Goal: Information Seeking & Learning: Learn about a topic

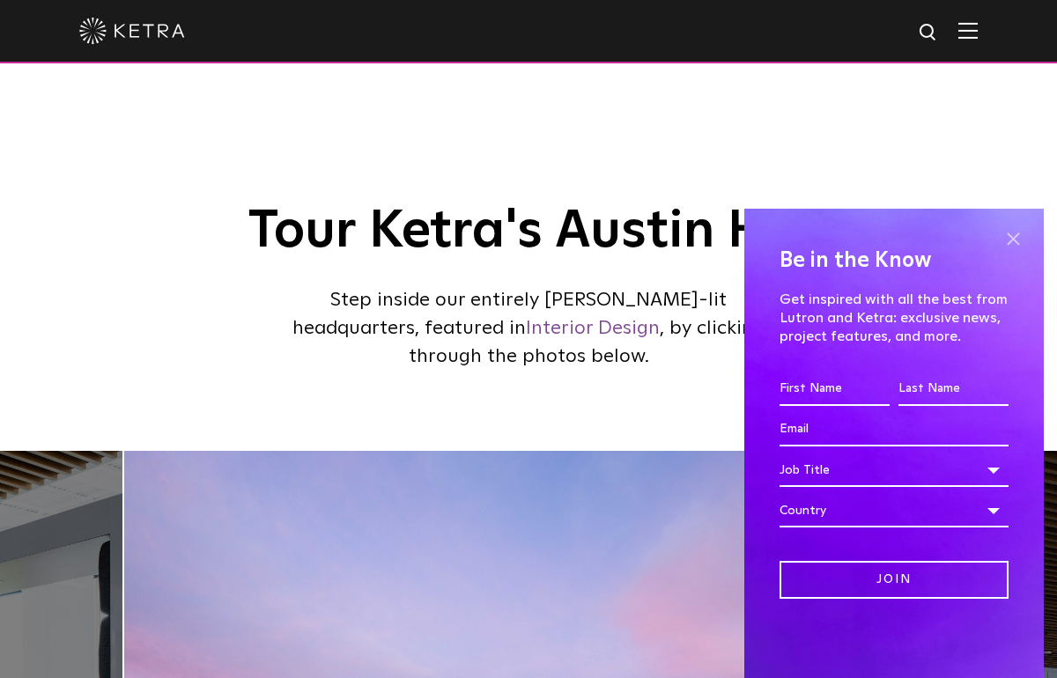
click at [1017, 240] on span at bounding box center [1013, 239] width 26 height 26
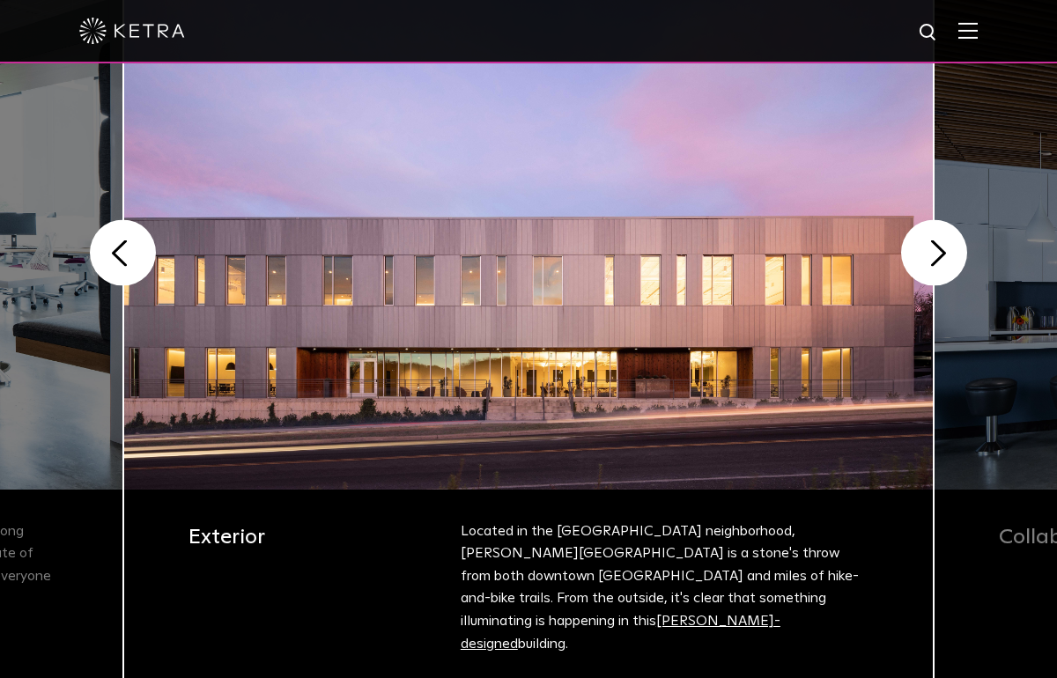
scroll to position [502, 0]
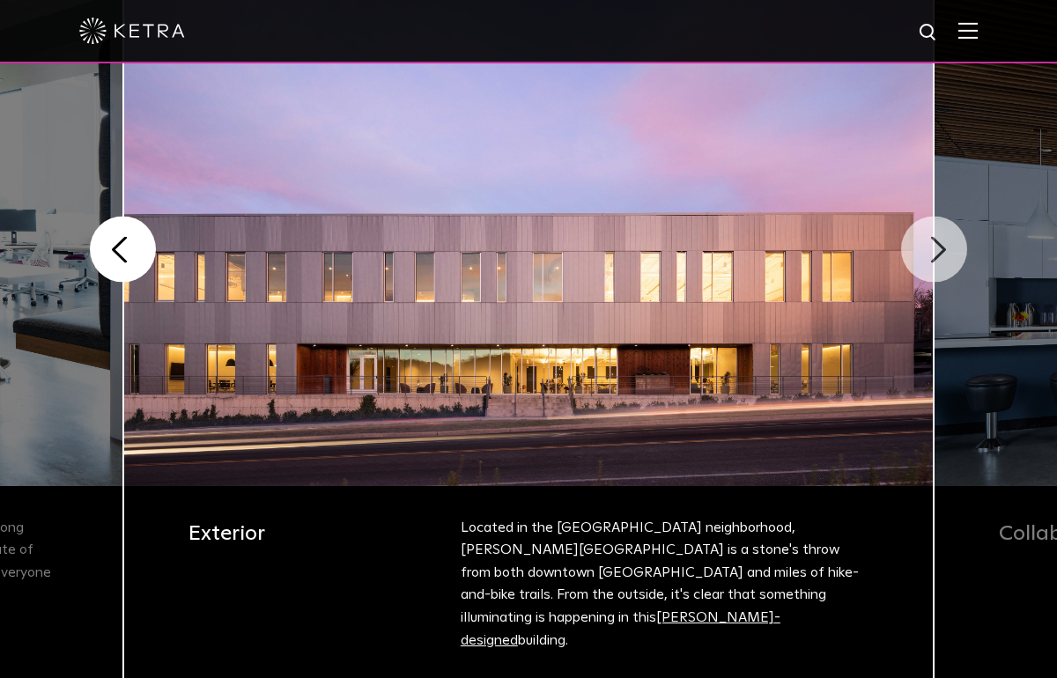
click at [916, 247] on button "Next" at bounding box center [934, 250] width 66 height 66
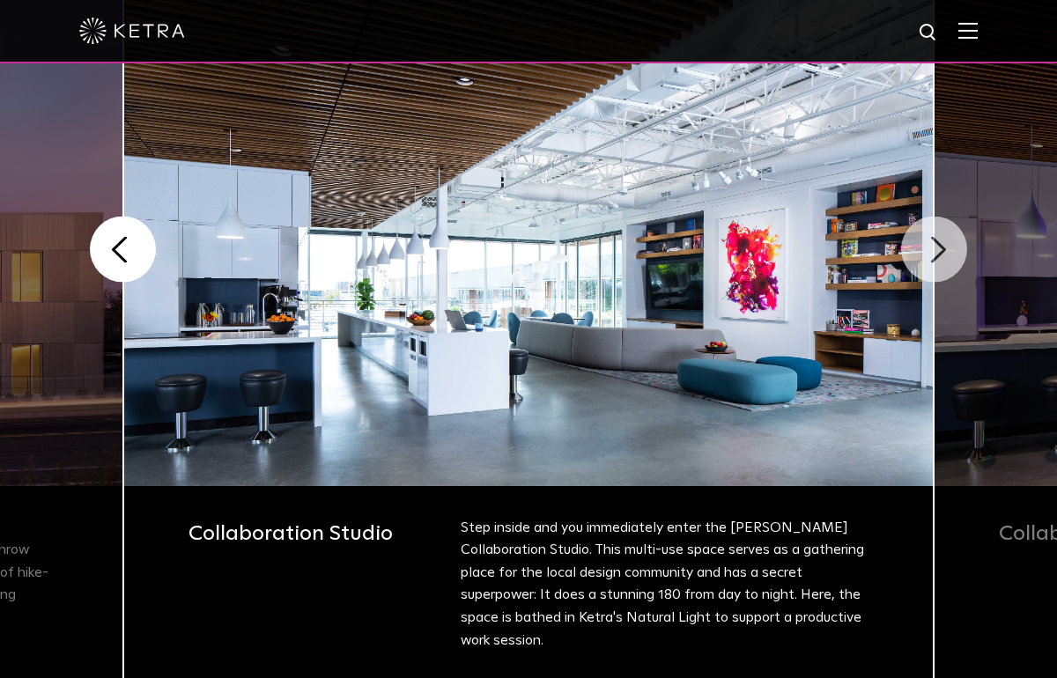
click at [916, 247] on button "Next" at bounding box center [934, 250] width 66 height 66
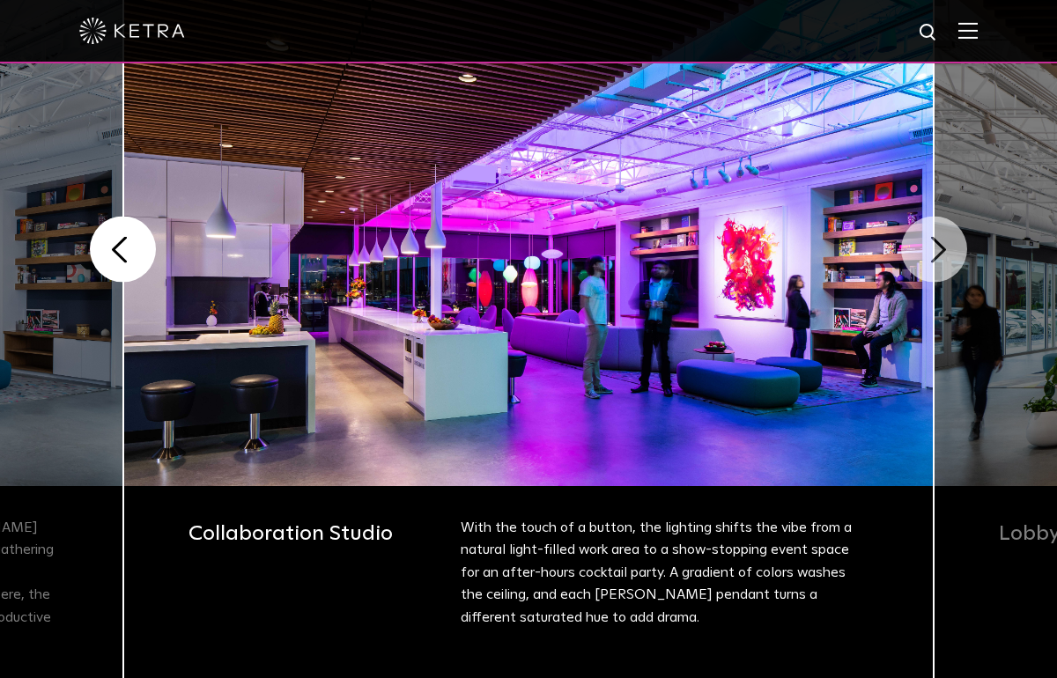
click at [916, 247] on button "Next" at bounding box center [934, 250] width 66 height 66
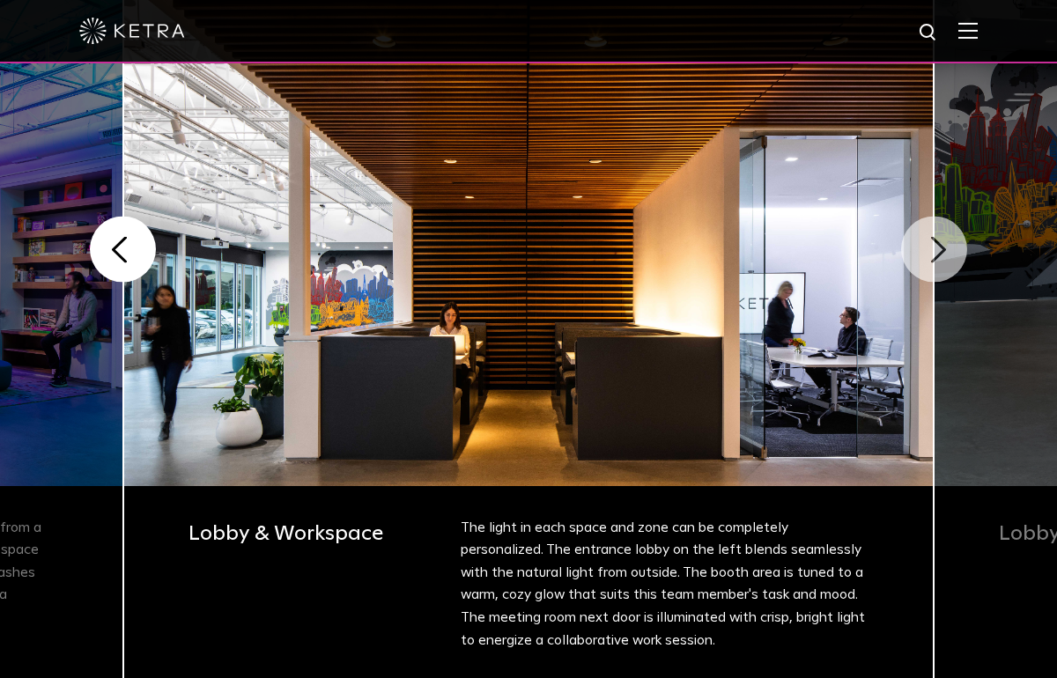
click at [921, 246] on button "Next" at bounding box center [934, 250] width 66 height 66
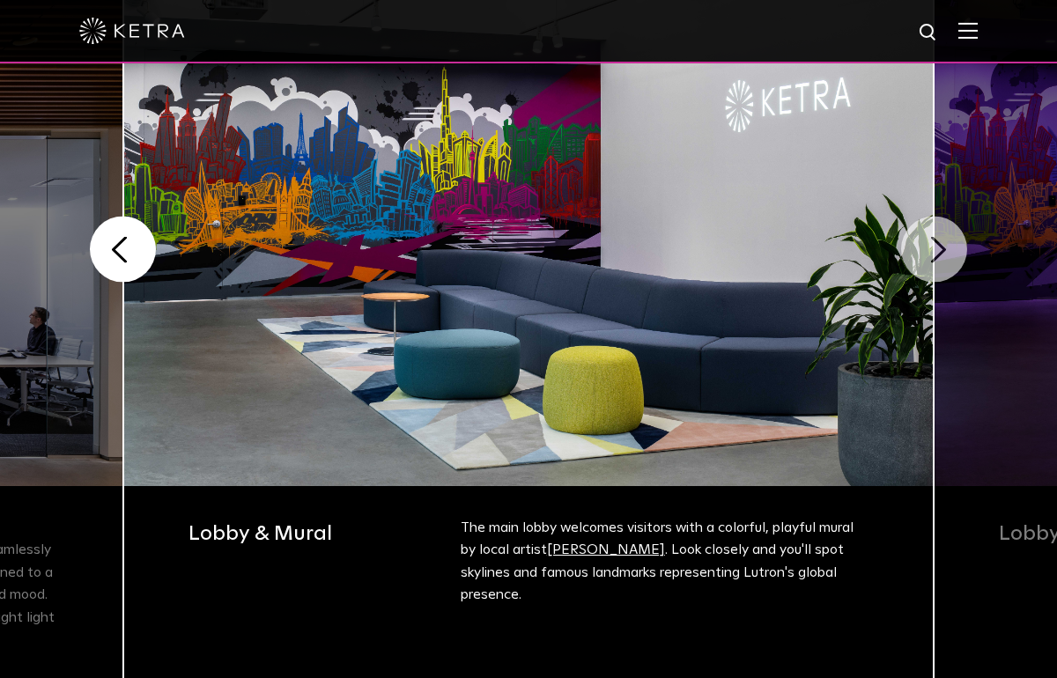
click at [935, 252] on button "Next" at bounding box center [934, 250] width 66 height 66
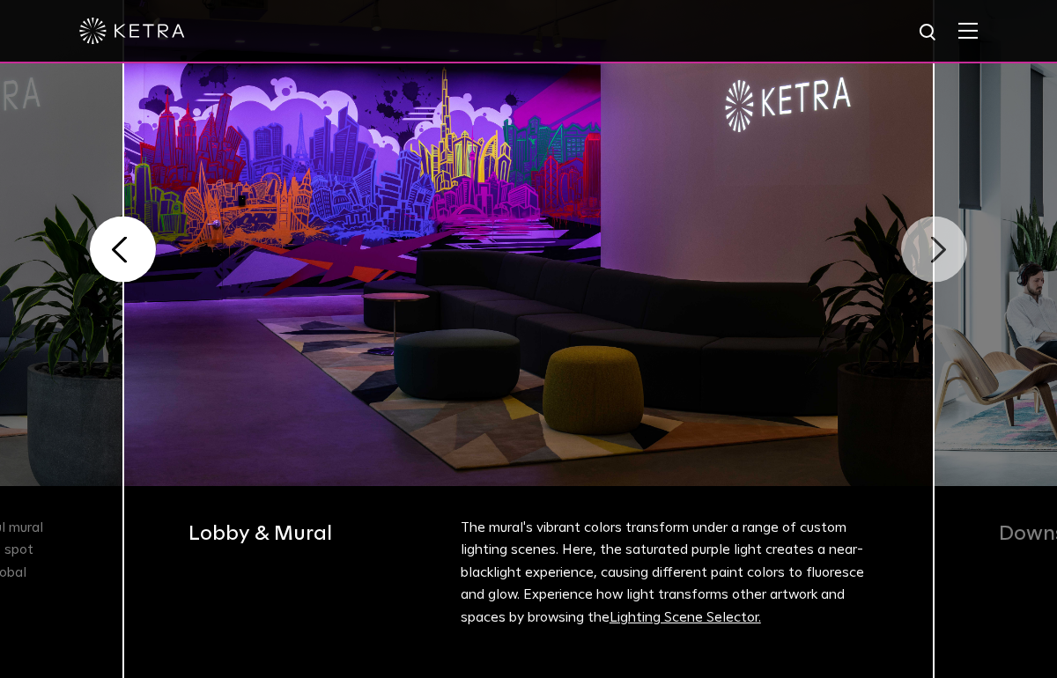
click at [935, 252] on button "Next" at bounding box center [934, 250] width 66 height 66
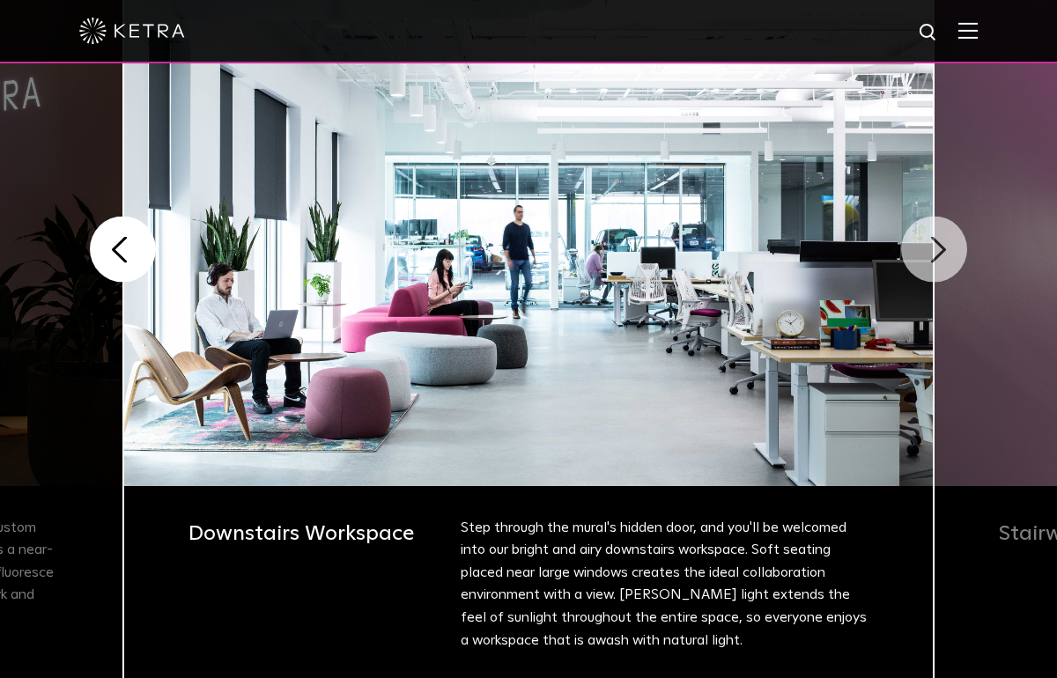
click at [935, 252] on button "Next" at bounding box center [934, 250] width 66 height 66
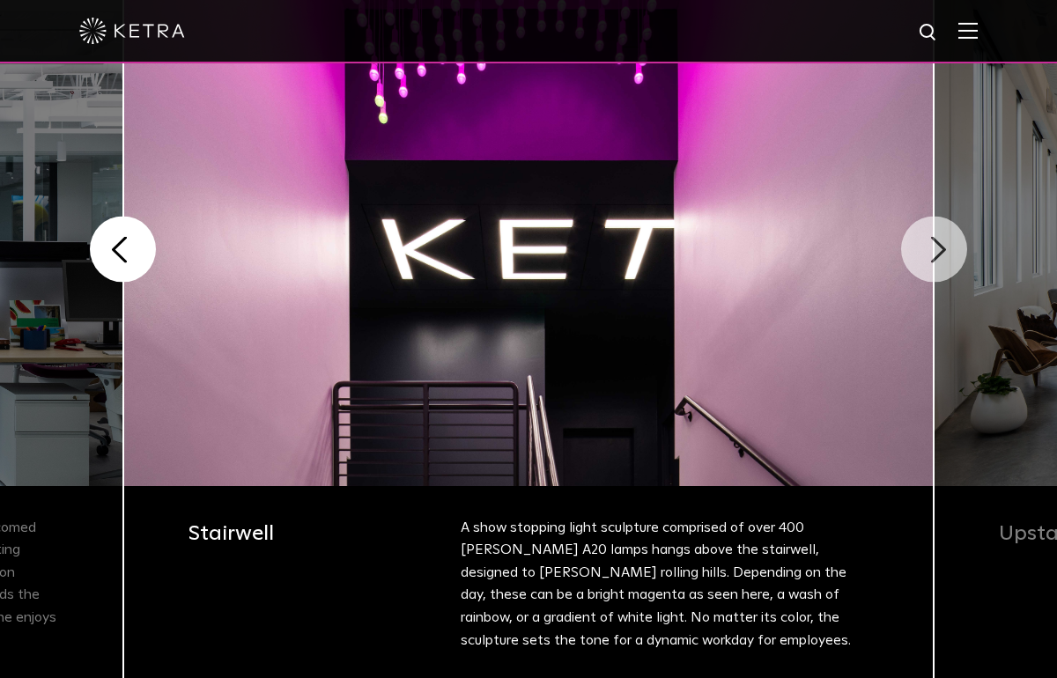
click at [935, 252] on button "Next" at bounding box center [934, 250] width 66 height 66
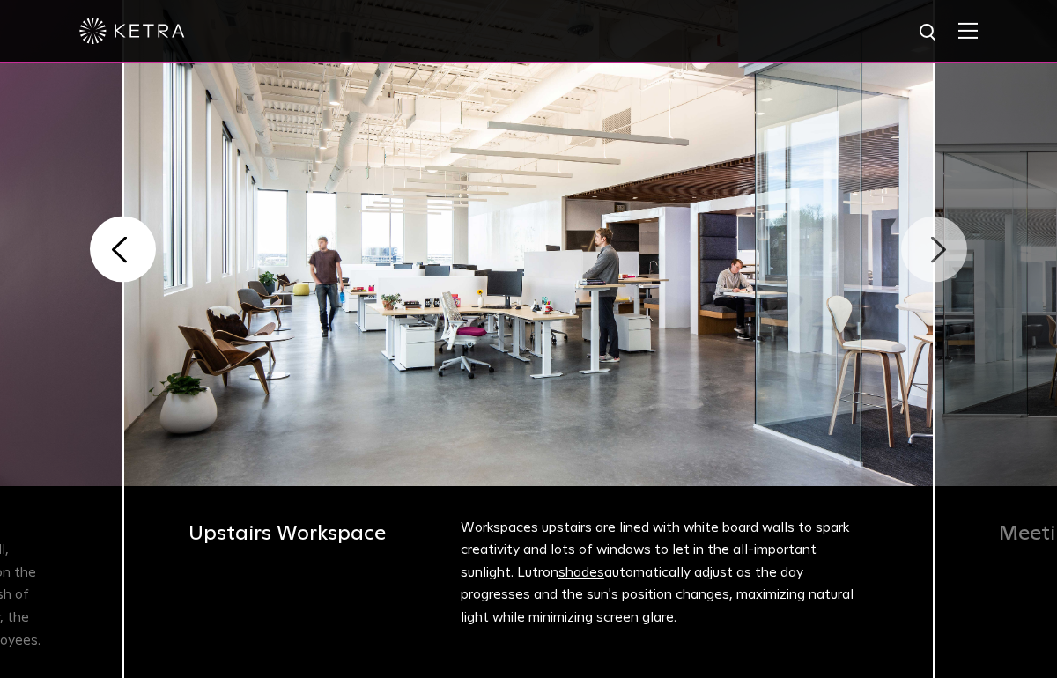
click at [935, 252] on button "Next" at bounding box center [934, 250] width 66 height 66
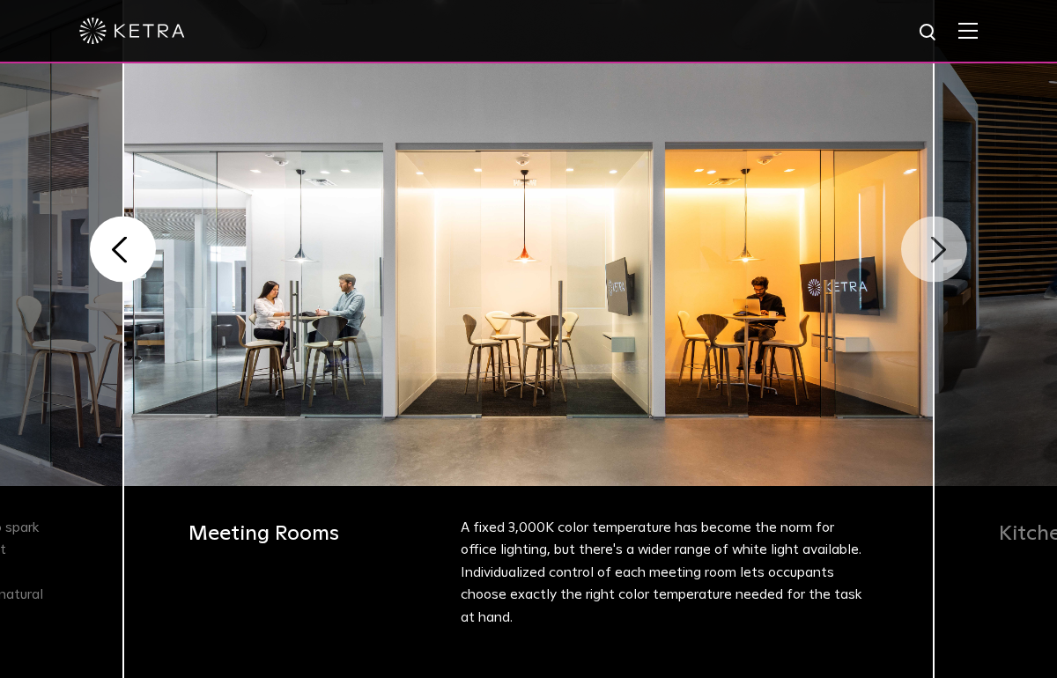
click at [935, 252] on button "Next" at bounding box center [934, 250] width 66 height 66
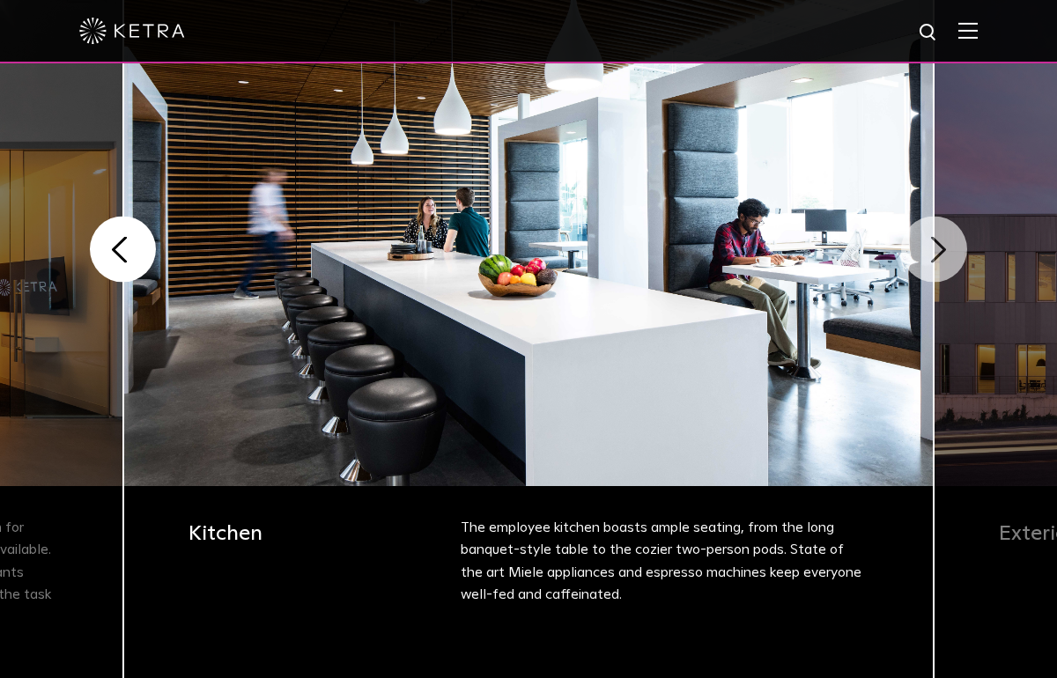
click at [935, 252] on button "Next" at bounding box center [934, 250] width 66 height 66
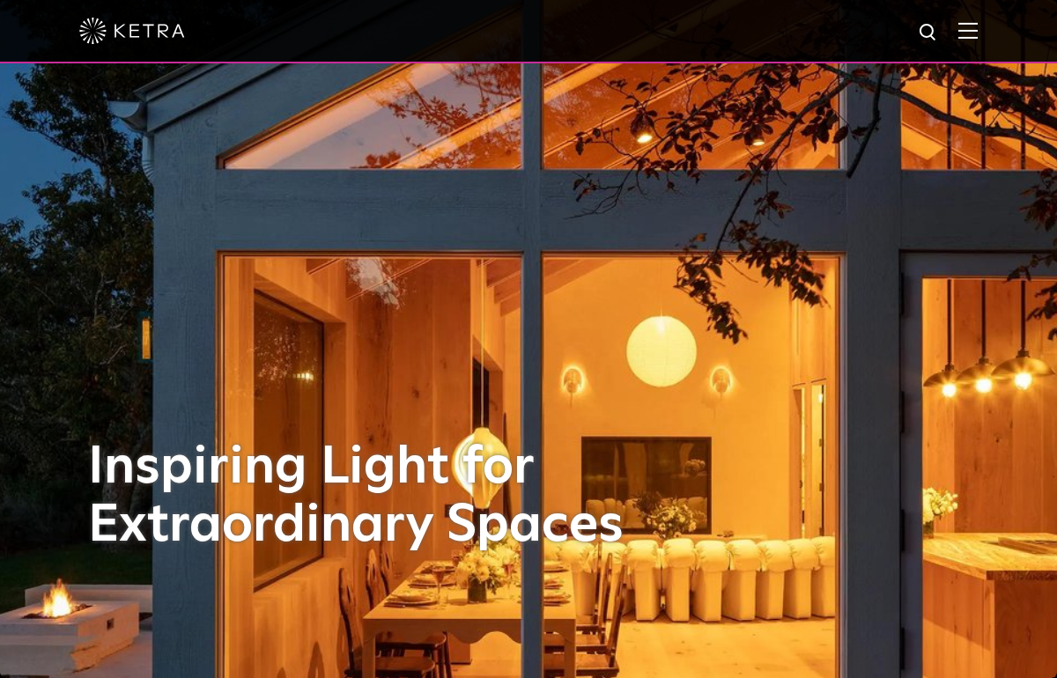
click at [958, 29] on img at bounding box center [967, 30] width 19 height 17
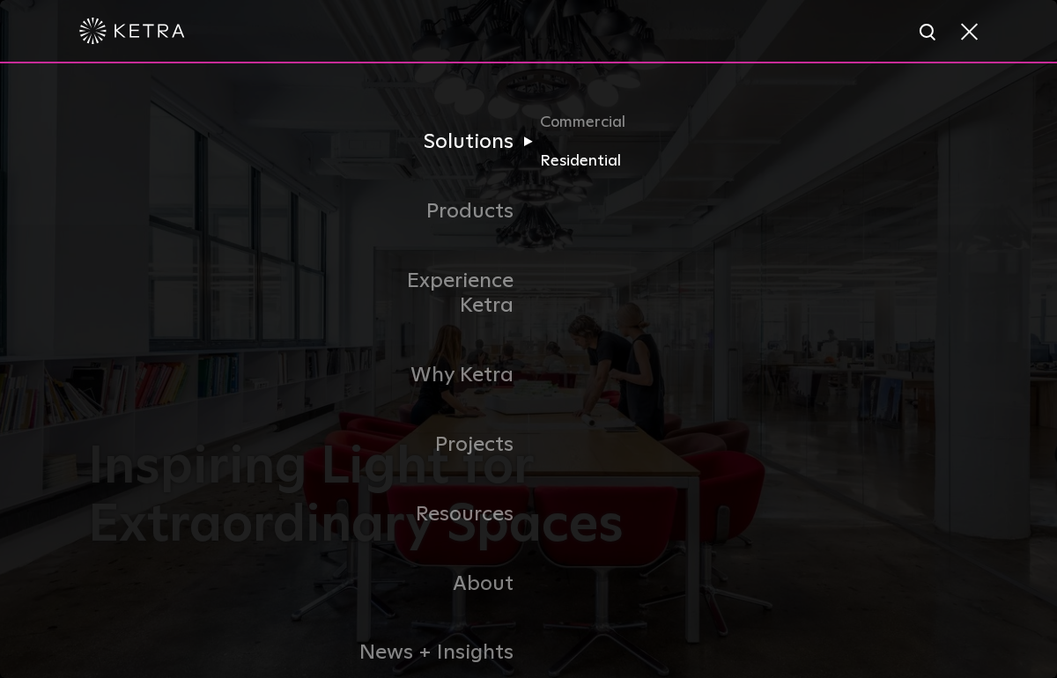
click at [568, 156] on link "Residential" at bounding box center [624, 162] width 169 height 26
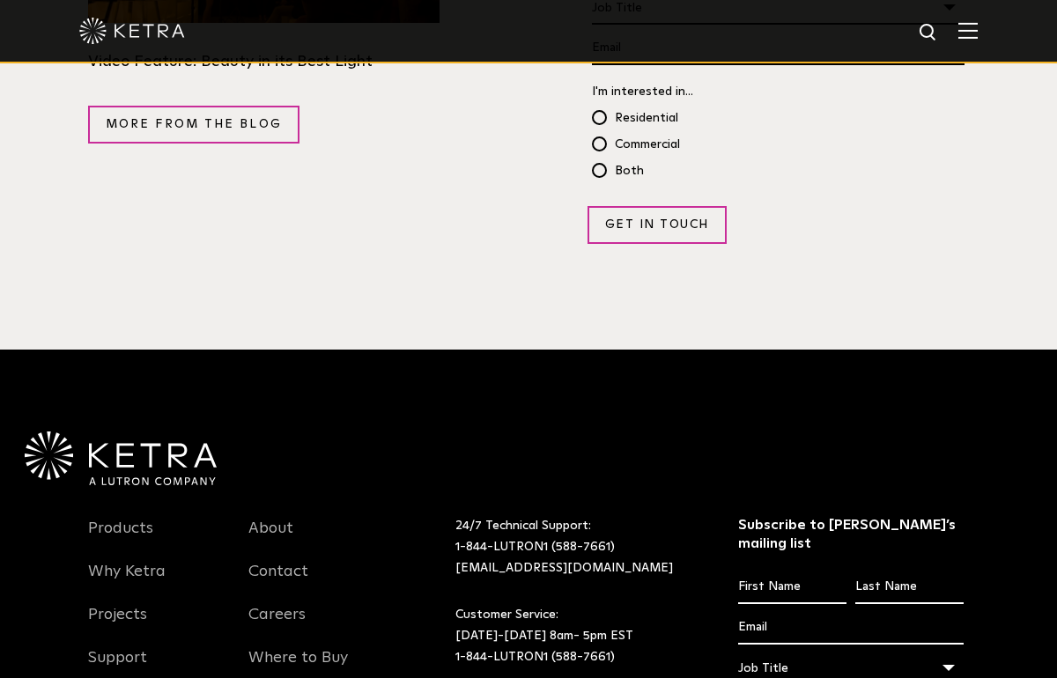
scroll to position [3353, 0]
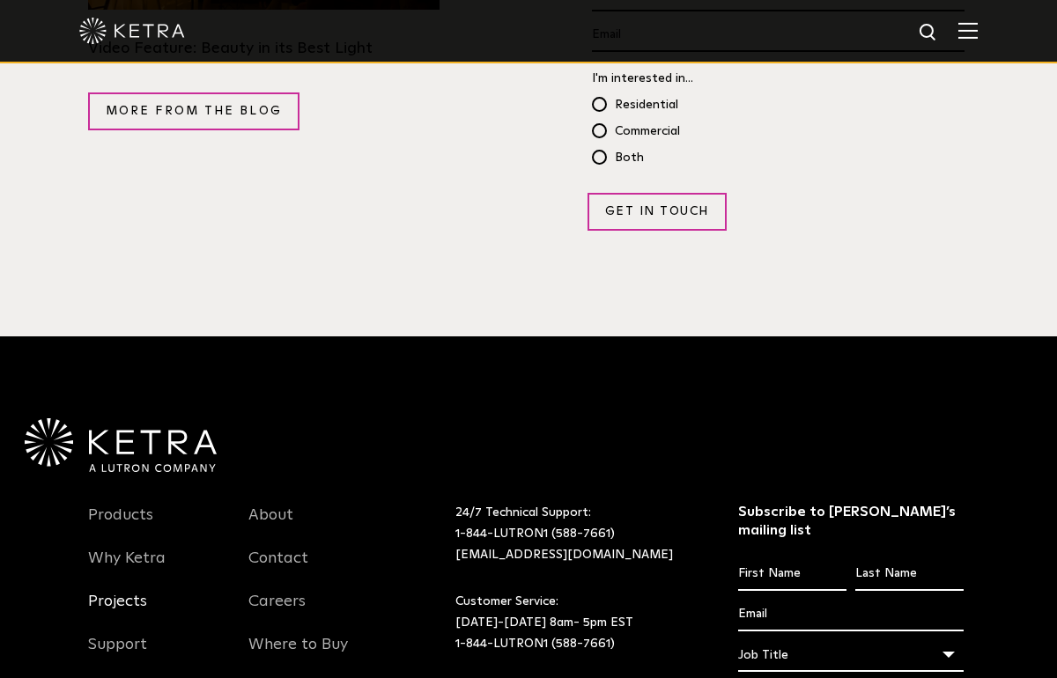
click at [121, 592] on link "Projects" at bounding box center [117, 612] width 59 height 41
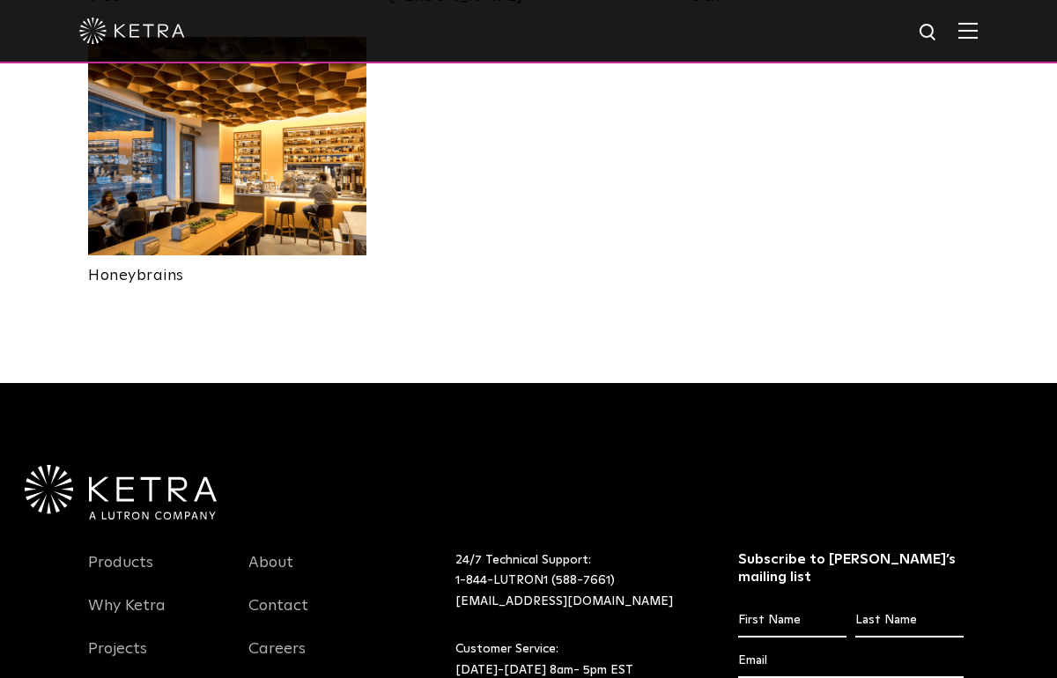
scroll to position [4112, 0]
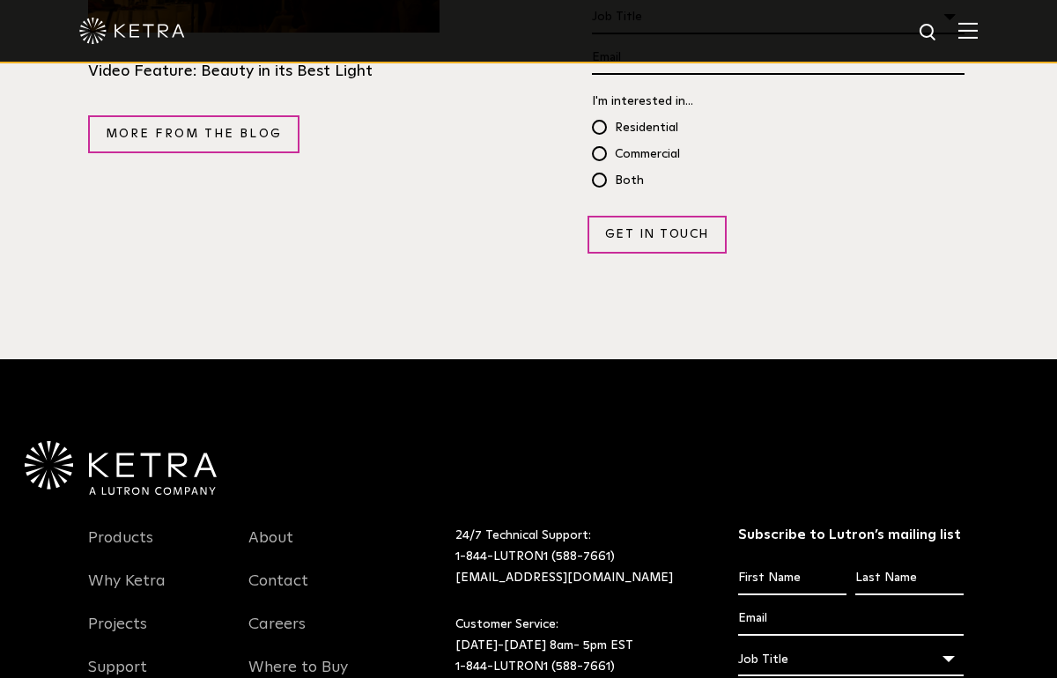
scroll to position [3330, 0]
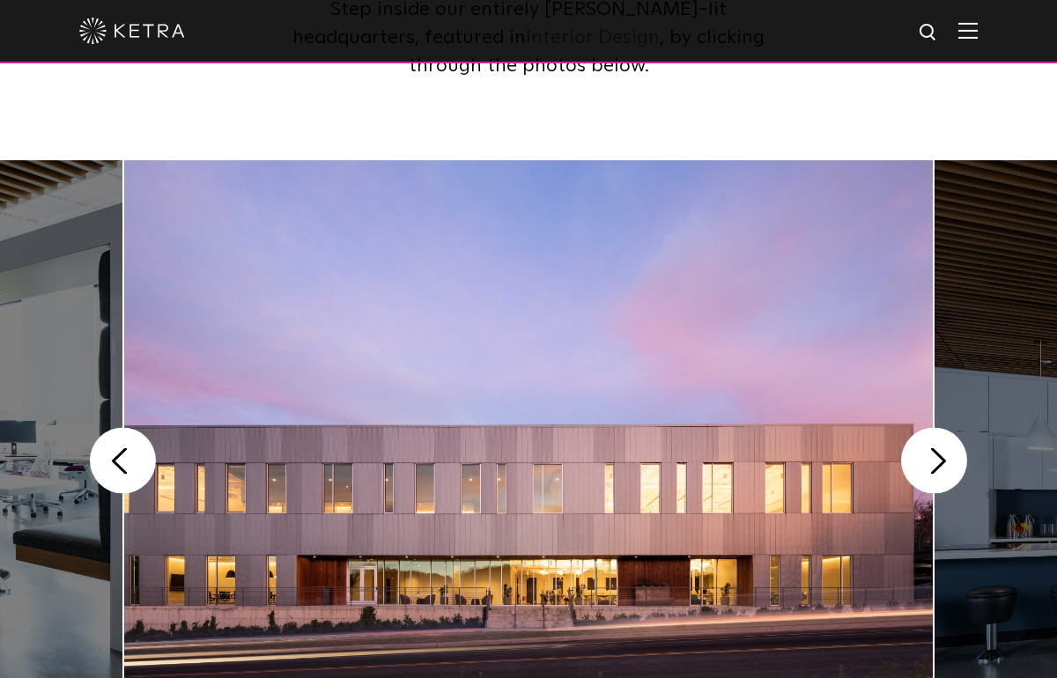
scroll to position [459, 0]
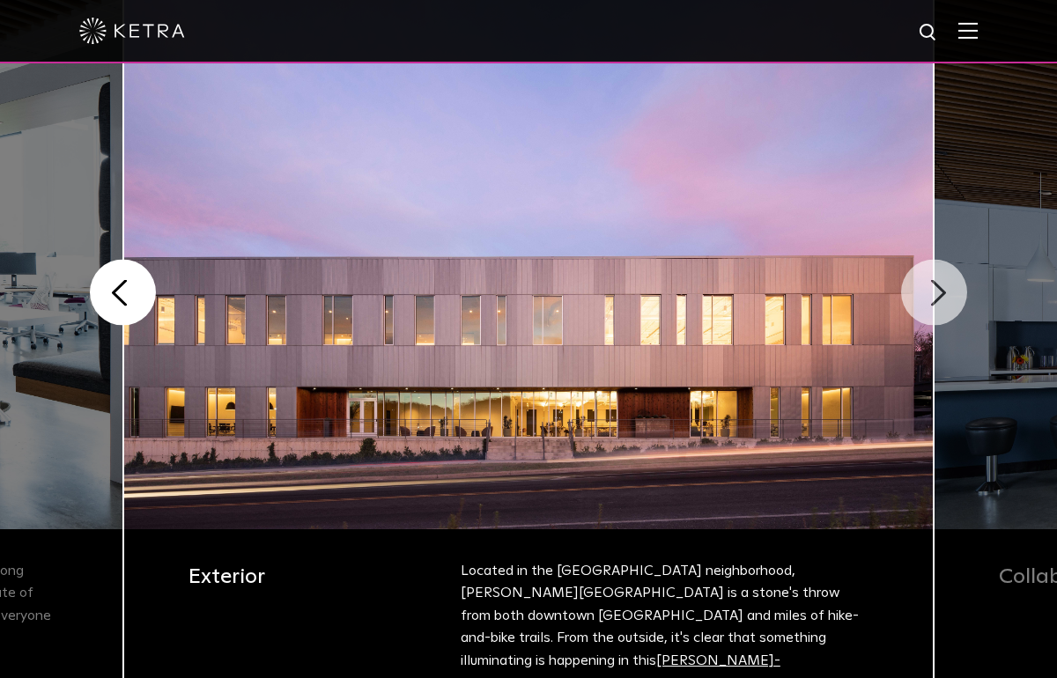
click at [933, 299] on button "Next" at bounding box center [934, 293] width 66 height 66
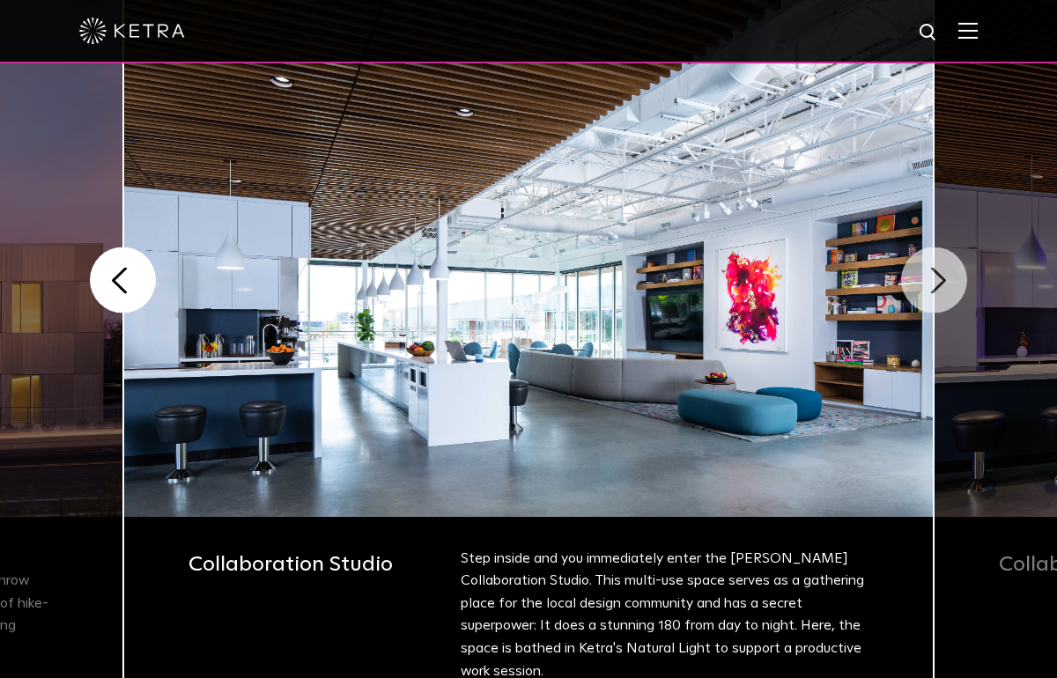
scroll to position [473, 0]
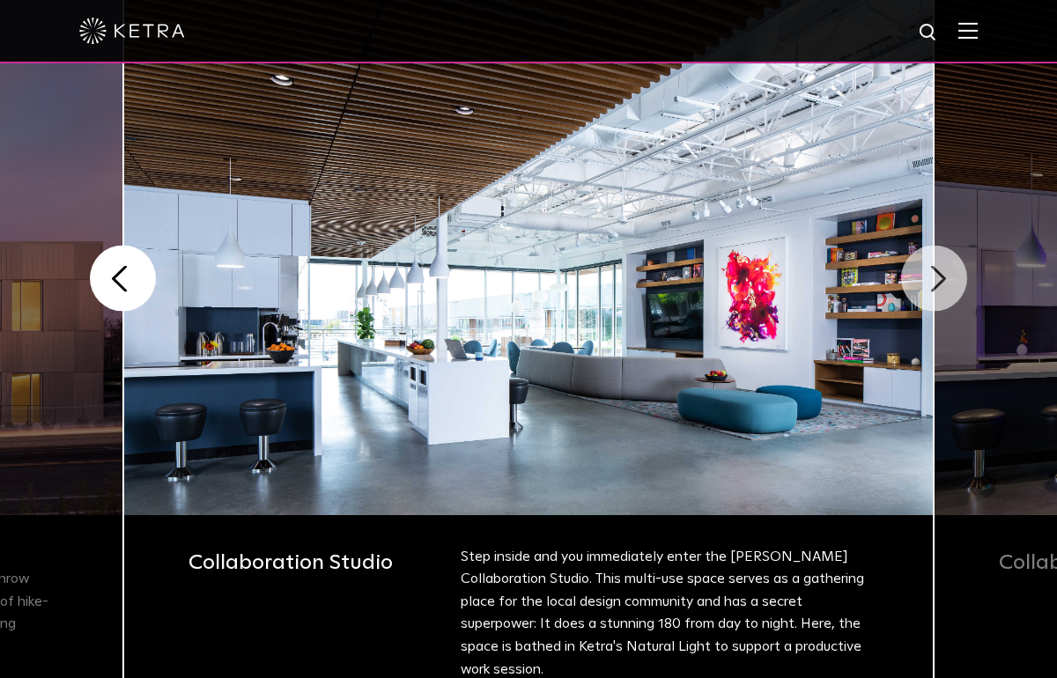
click at [933, 299] on button "Next" at bounding box center [934, 279] width 66 height 66
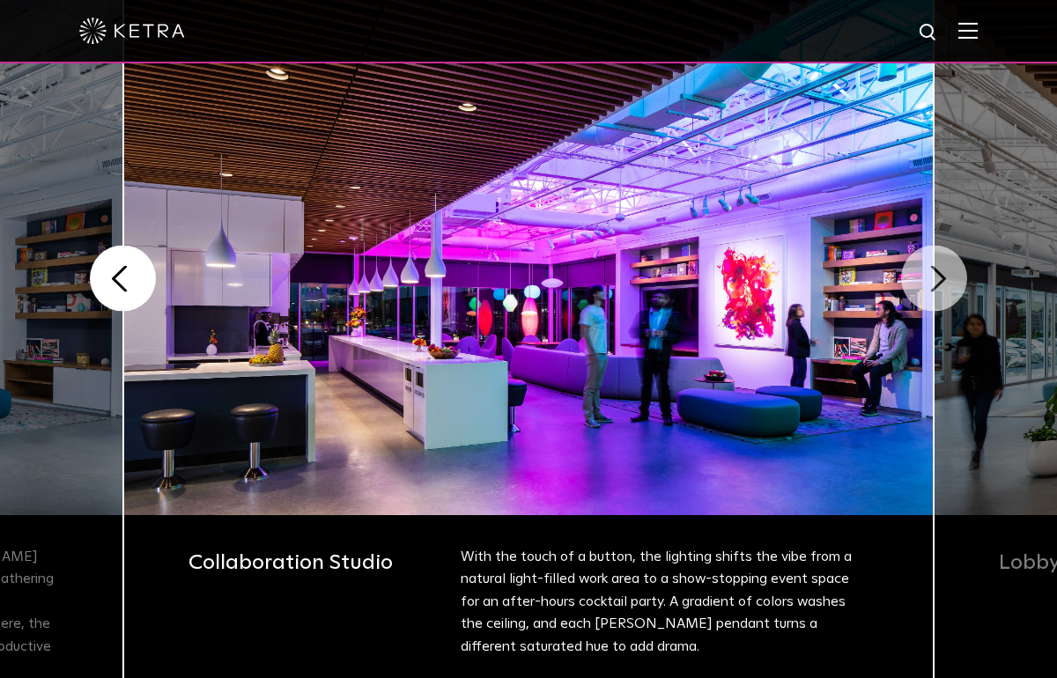
click at [933, 299] on button "Next" at bounding box center [934, 279] width 66 height 66
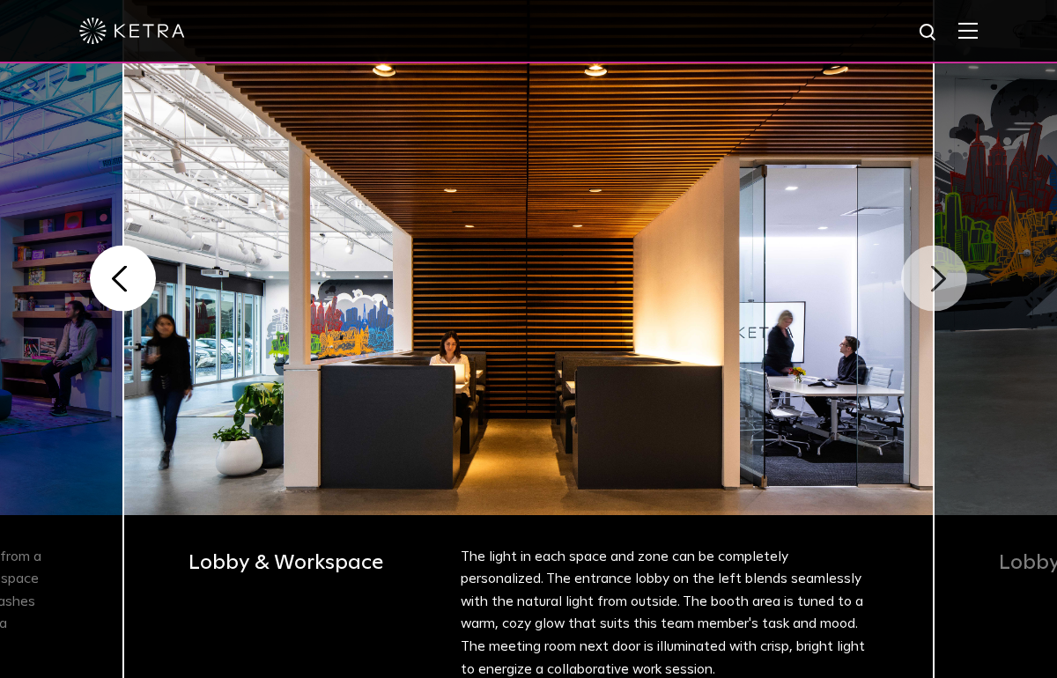
click at [933, 299] on button "Next" at bounding box center [934, 279] width 66 height 66
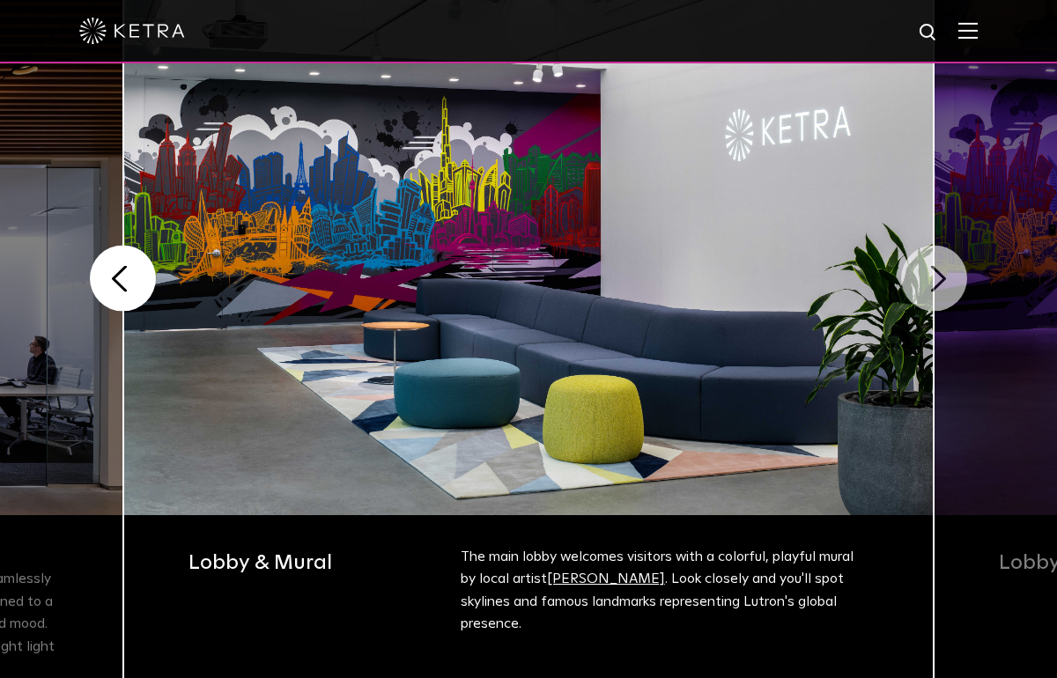
click at [933, 299] on button "Next" at bounding box center [934, 279] width 66 height 66
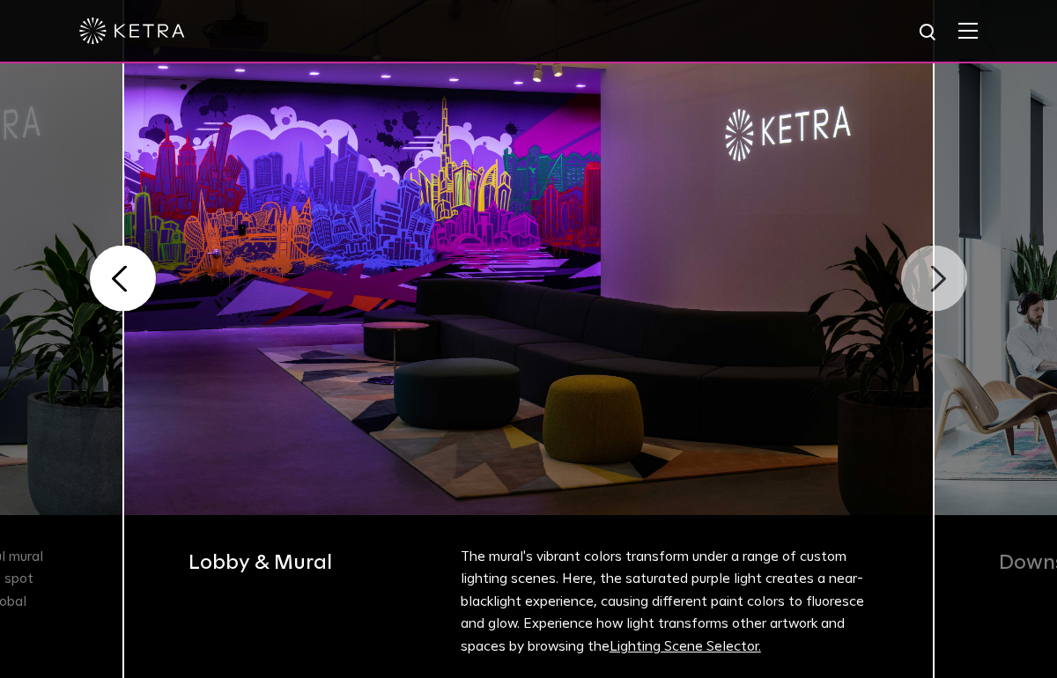
click at [933, 299] on button "Next" at bounding box center [934, 279] width 66 height 66
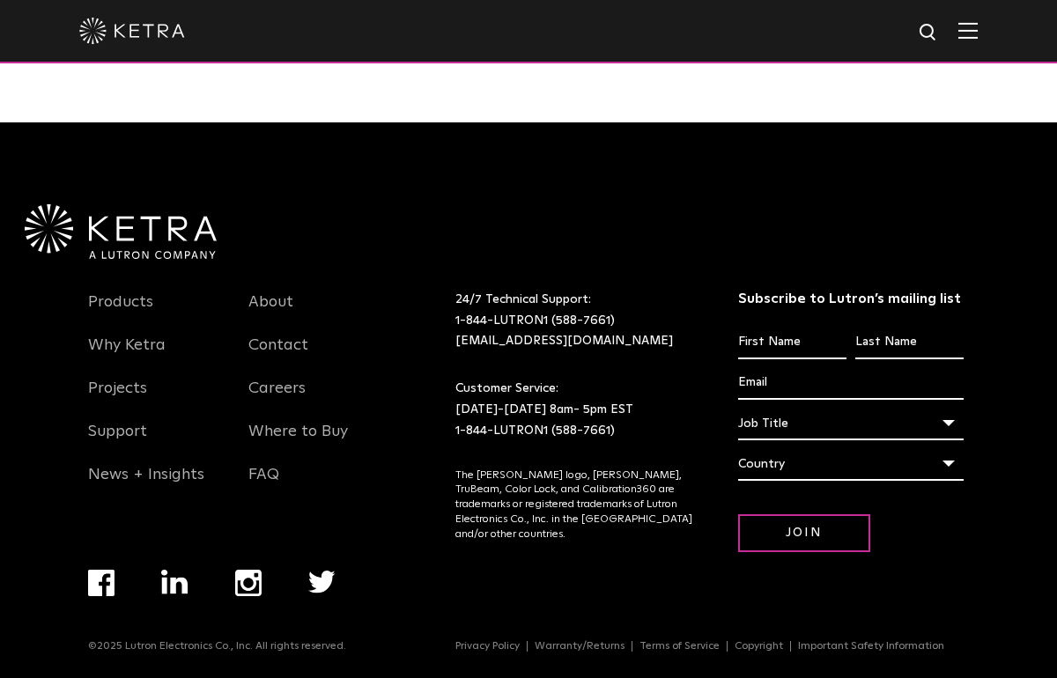
scroll to position [1273, 0]
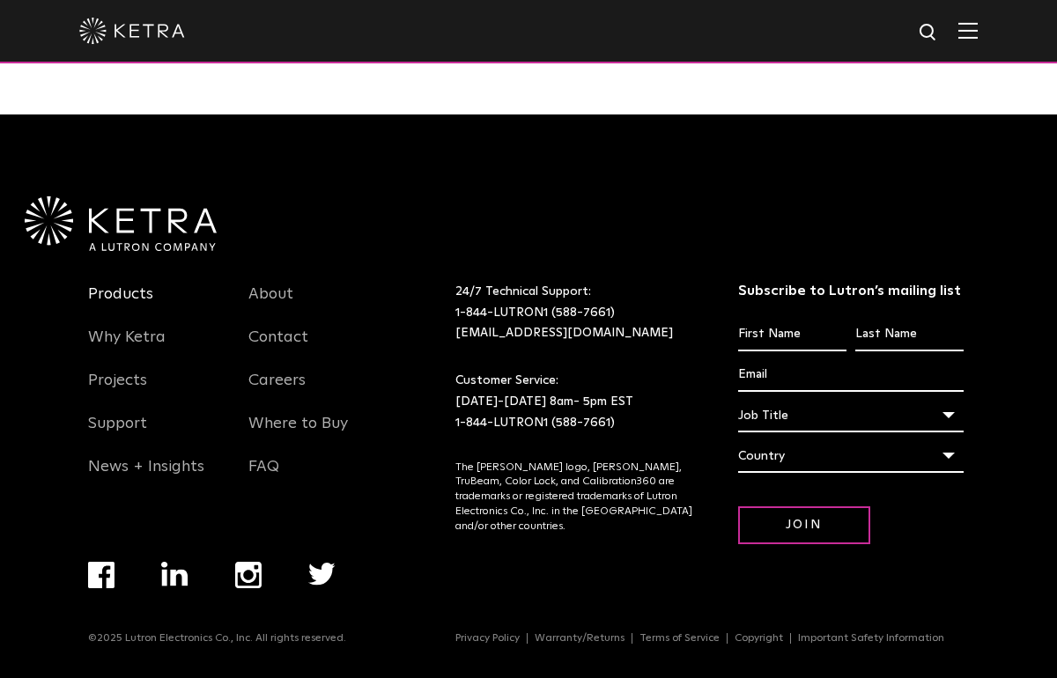
click at [120, 284] on link "Products" at bounding box center [120, 304] width 65 height 41
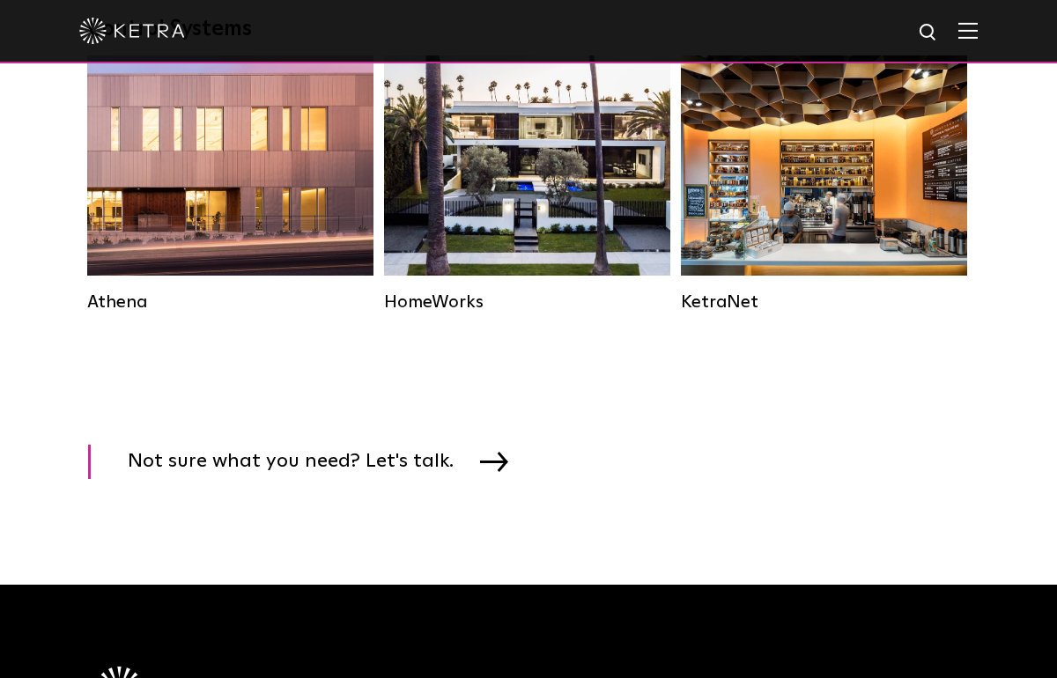
scroll to position [2677, 0]
